Goal: Task Accomplishment & Management: Manage account settings

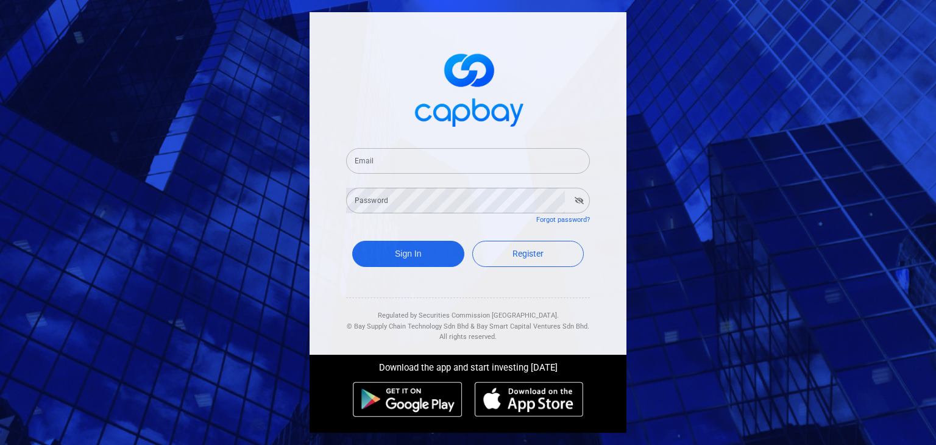
click at [513, 168] on input "Email" at bounding box center [468, 161] width 244 height 26
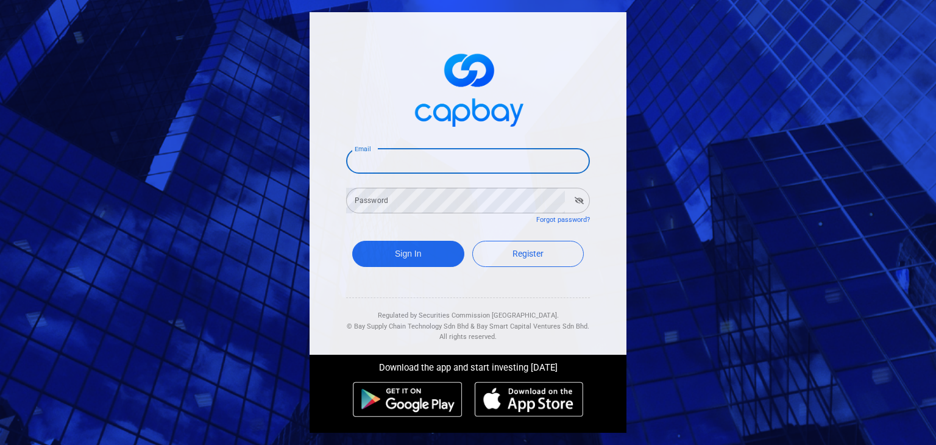
type input "[EMAIL_ADDRESS][DOMAIN_NAME]"
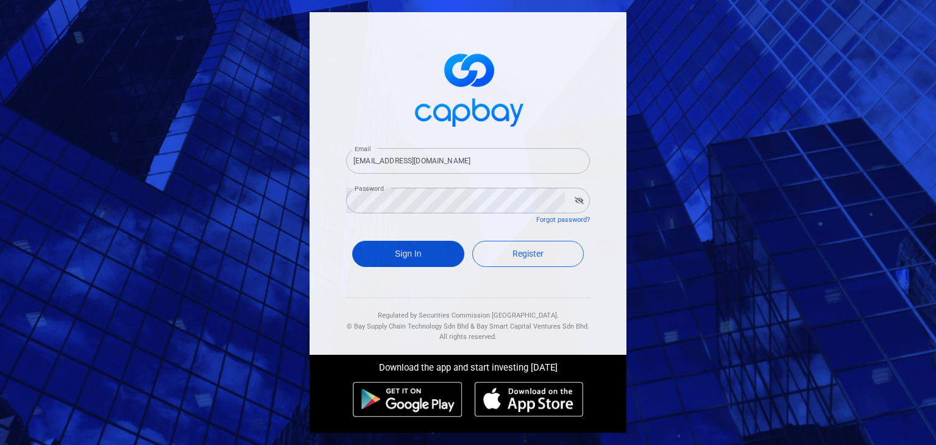
click at [414, 254] on button "Sign In" at bounding box center [408, 254] width 112 height 26
click at [430, 245] on button "Sign In" at bounding box center [408, 254] width 112 height 26
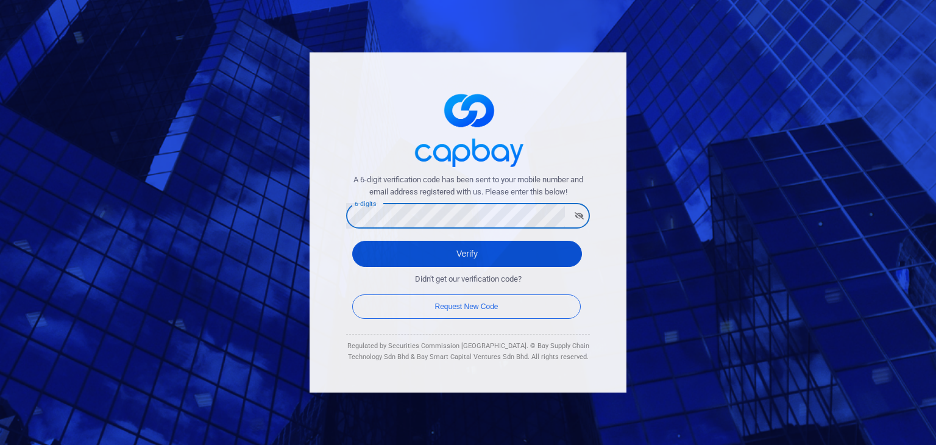
click at [524, 259] on button "Verify" at bounding box center [467, 254] width 230 height 26
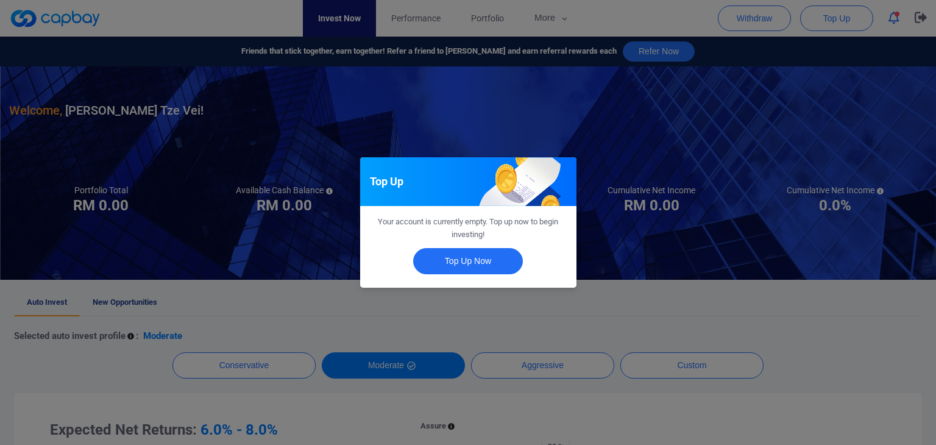
click at [773, 321] on div "Top Up Your account is currently empty. Top up now to begin investing! Top Up N…" at bounding box center [468, 222] width 936 height 445
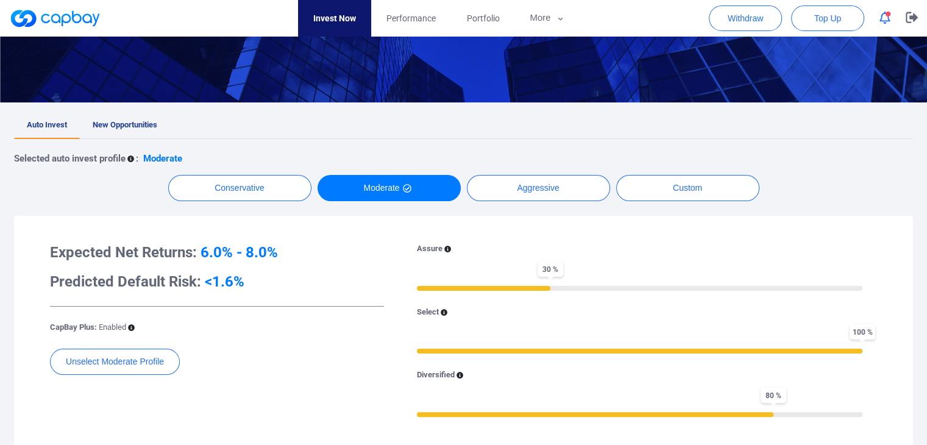
scroll to position [244, 0]
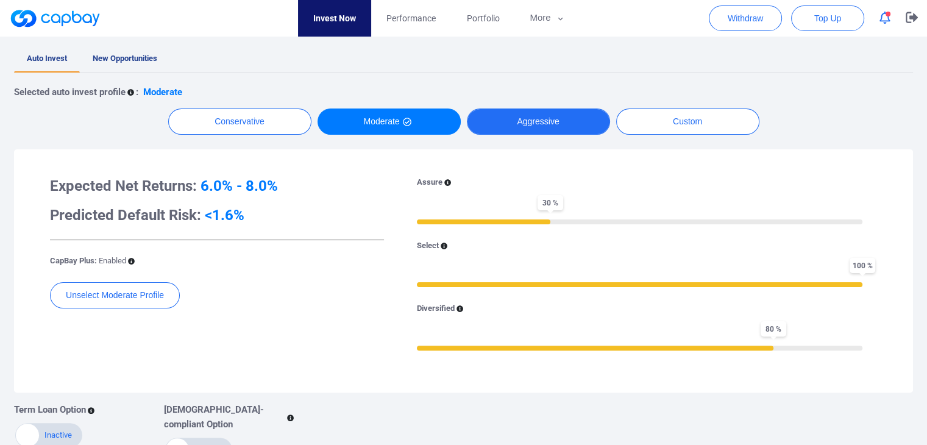
click at [569, 118] on button "Aggressive" at bounding box center [538, 121] width 143 height 26
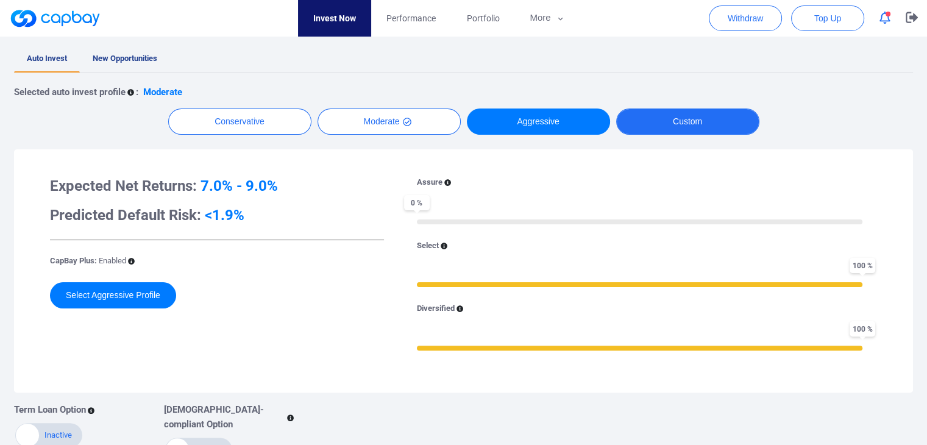
click at [684, 125] on button "Custom" at bounding box center [687, 121] width 143 height 26
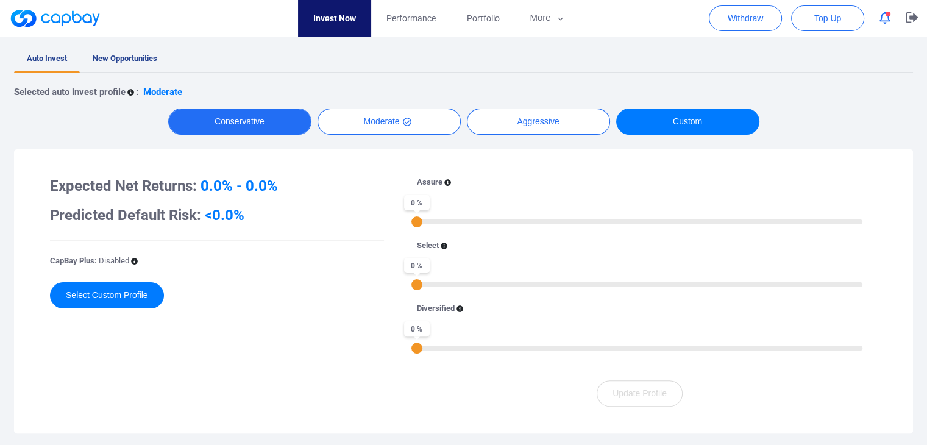
click at [291, 120] on button "Conservative" at bounding box center [239, 121] width 143 height 26
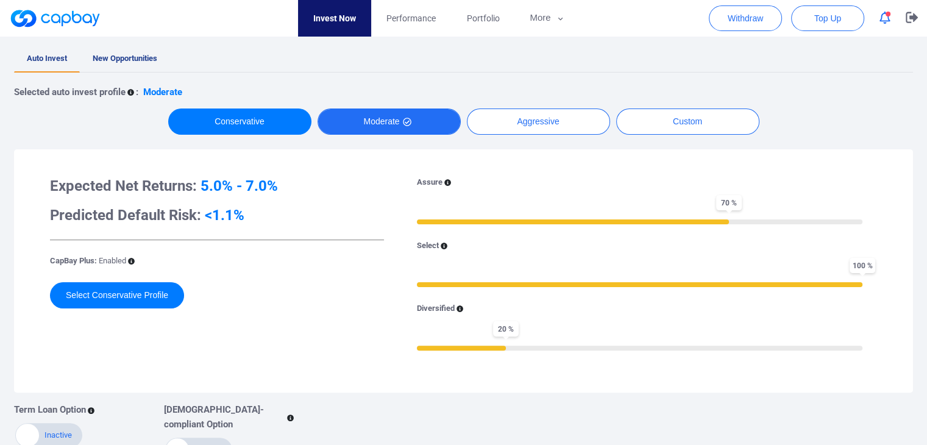
click at [439, 121] on button "Moderate" at bounding box center [389, 121] width 143 height 26
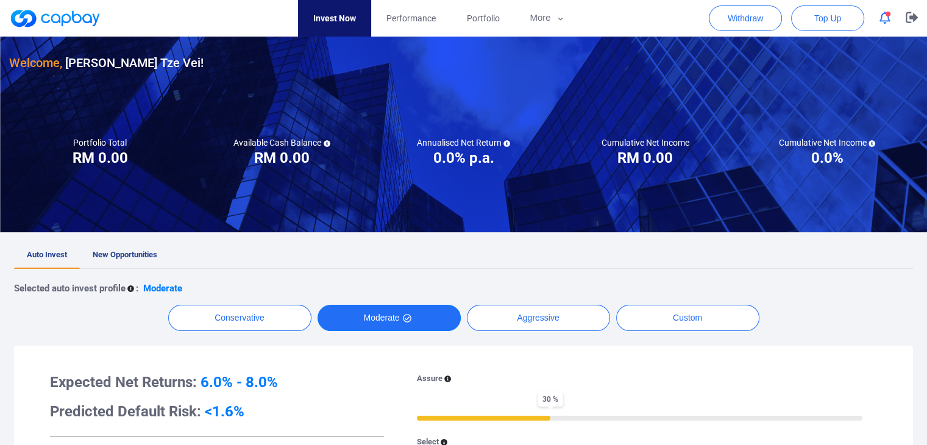
scroll to position [0, 0]
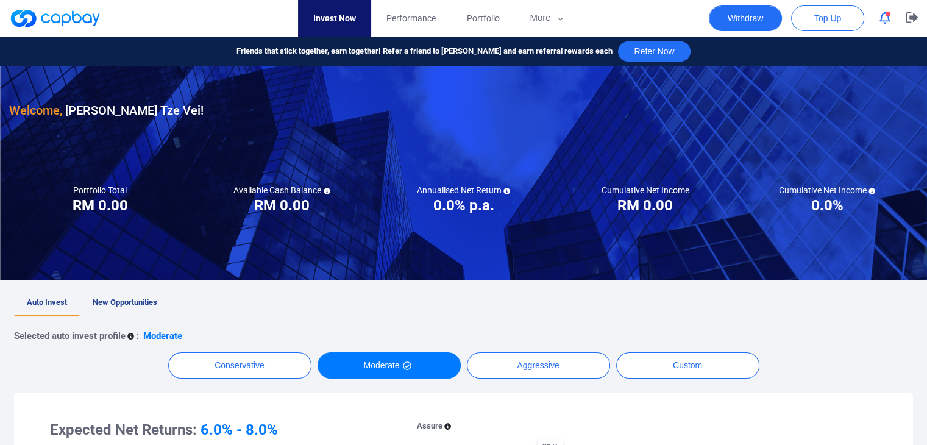
click at [747, 18] on button "Withdraw" at bounding box center [745, 18] width 73 height 26
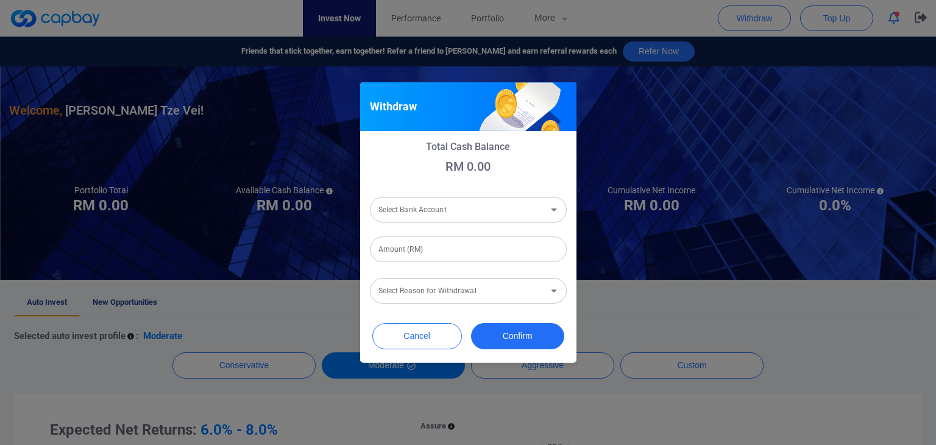
click at [534, 291] on input "Select Reason for Withdrawal" at bounding box center [458, 290] width 169 height 23
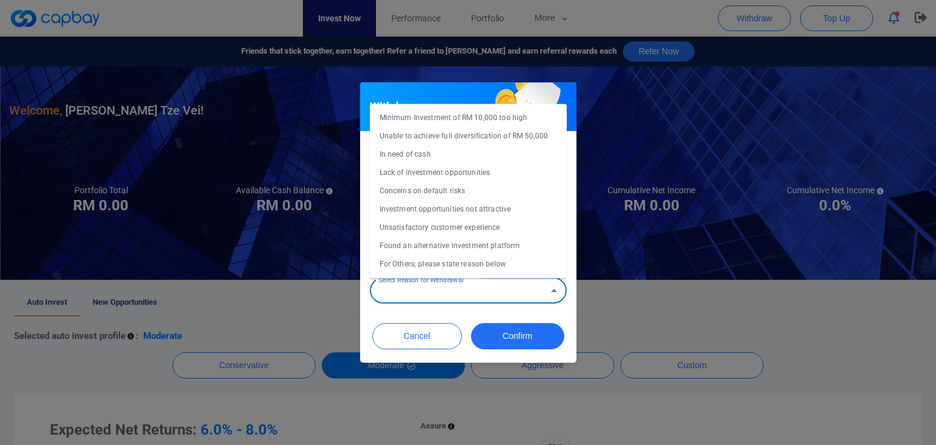
click at [551, 295] on icon "Close" at bounding box center [554, 290] width 15 height 15
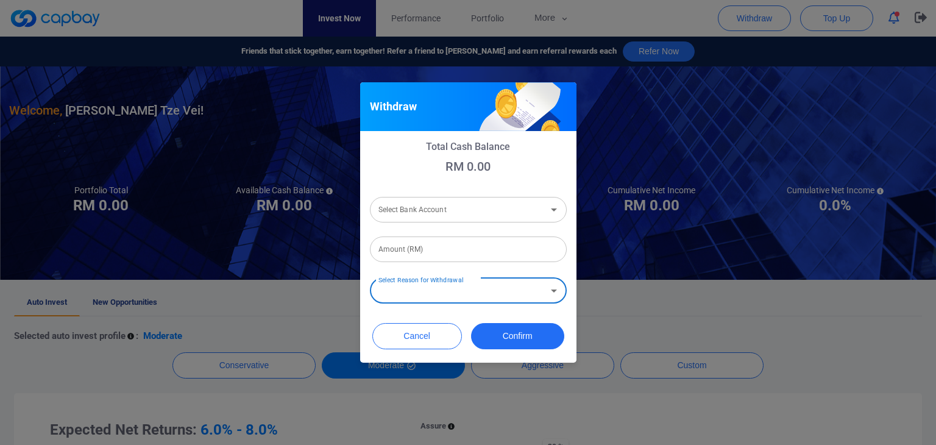
click at [551, 295] on icon "Open" at bounding box center [554, 290] width 15 height 15
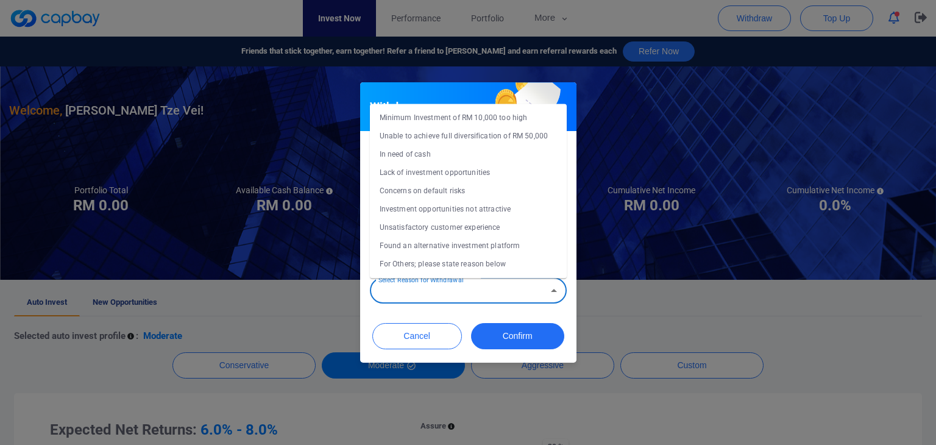
click at [639, 296] on div "Withdraw Total Cash Balance RM 0.00 Select Bank Account Select Bank Account Amo…" at bounding box center [468, 222] width 936 height 445
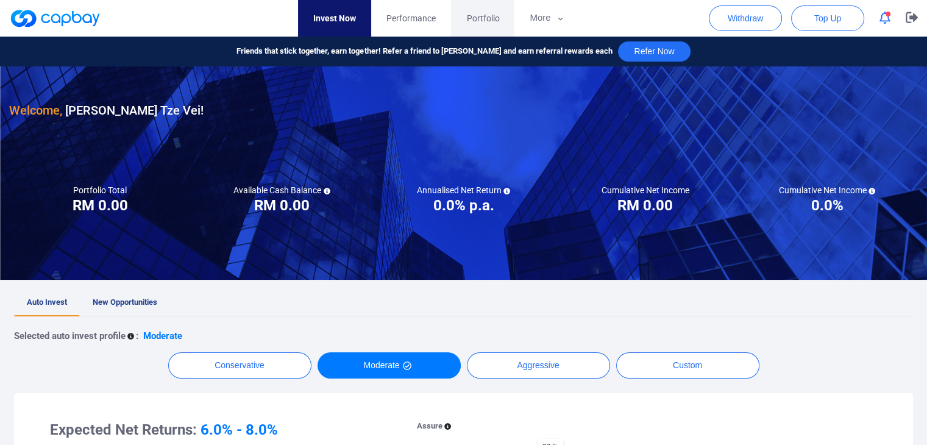
click at [491, 15] on span "Portfolio" at bounding box center [482, 18] width 33 height 13
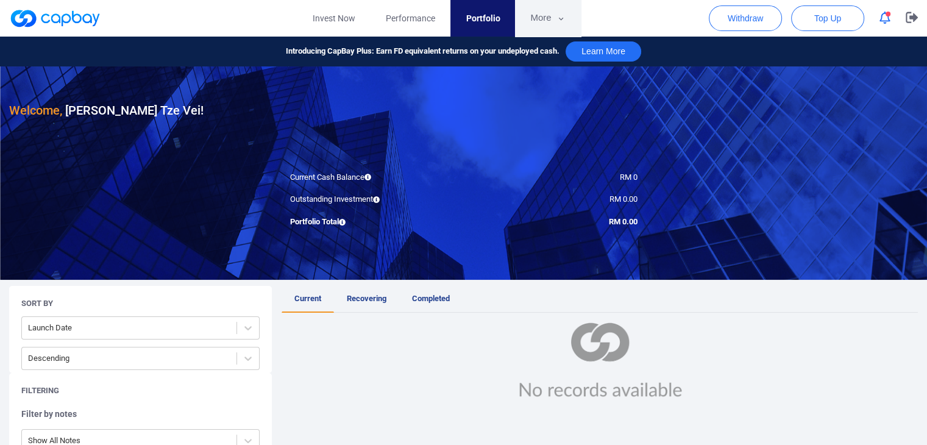
click at [550, 23] on button "More" at bounding box center [547, 18] width 65 height 37
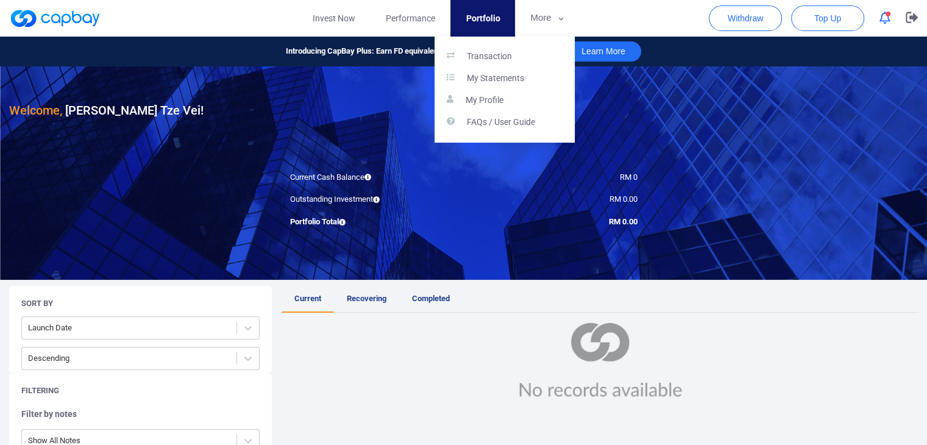
click at [414, 15] on button "button" at bounding box center [463, 222] width 927 height 445
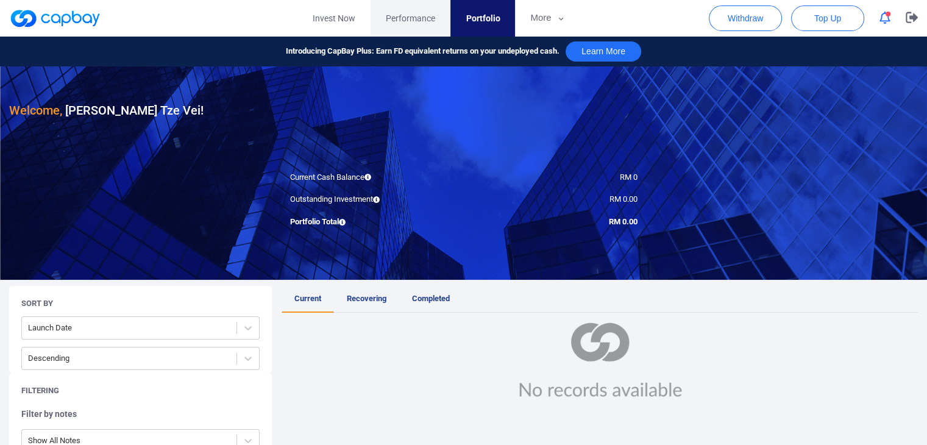
click at [423, 8] on link "Performance" at bounding box center [411, 18] width 80 height 37
